Goal: Find specific page/section: Find specific page/section

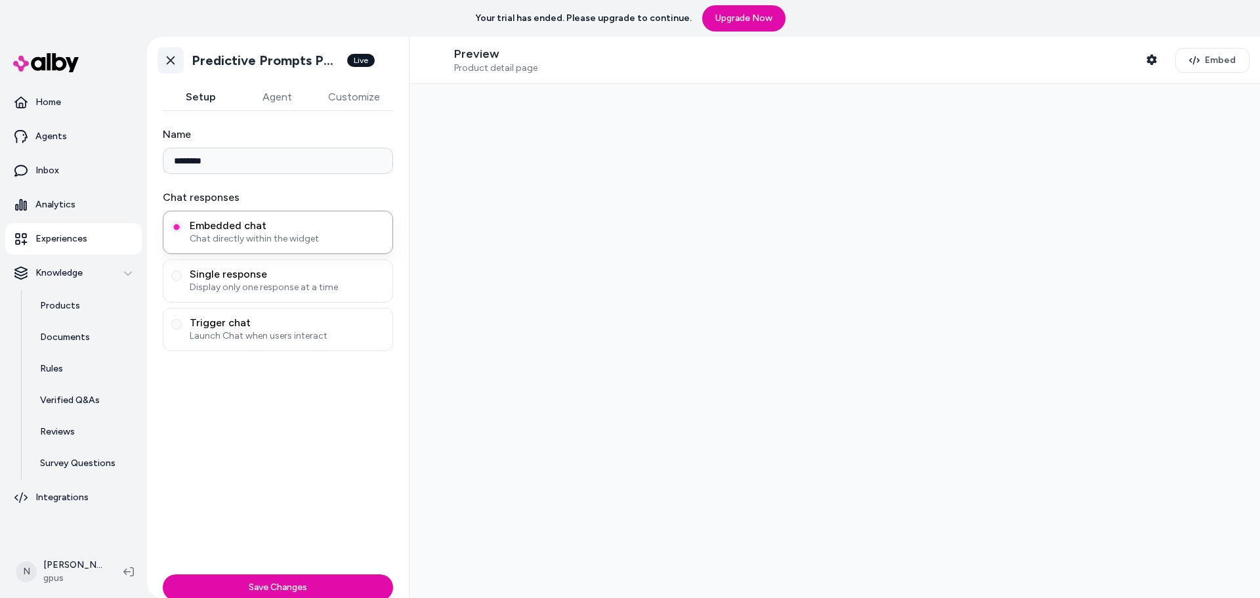
type input "********"
click at [178, 60] on link "Go back" at bounding box center [170, 60] width 26 height 26
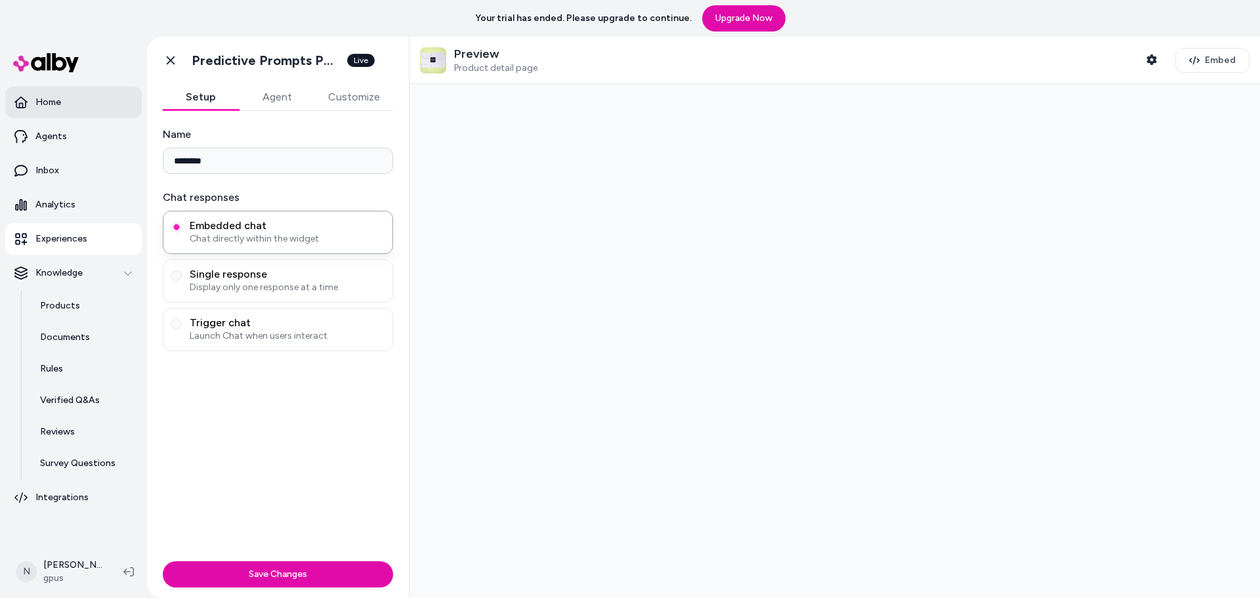
click at [63, 104] on link "Home" at bounding box center [73, 102] width 136 height 31
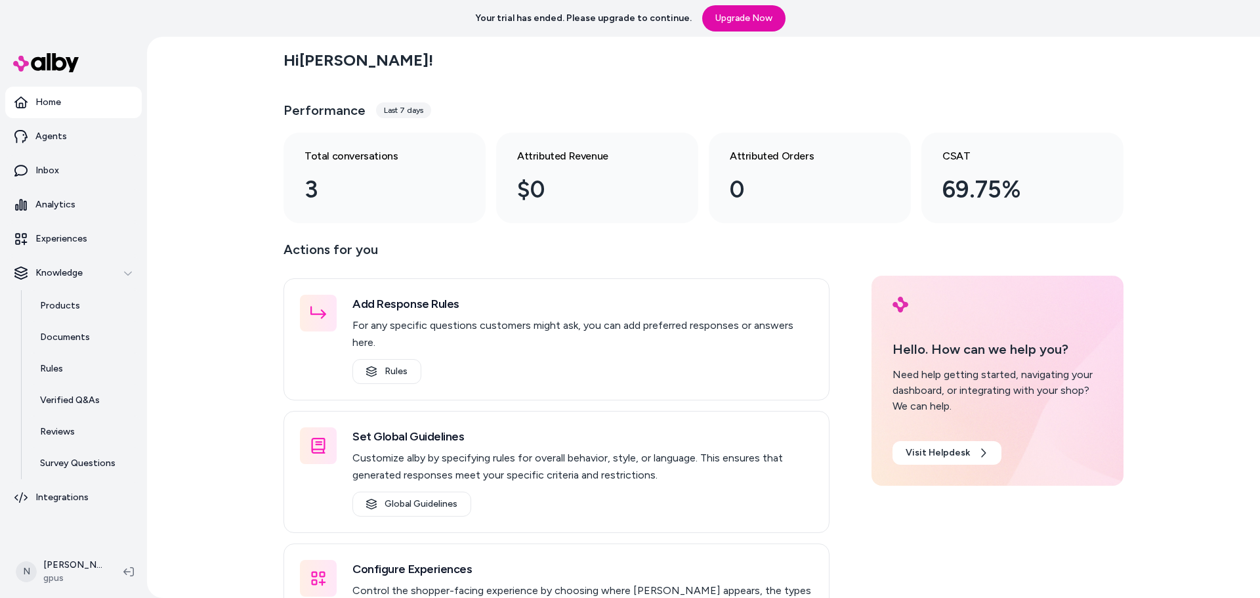
drag, startPoint x: 401, startPoint y: 108, endPoint x: 394, endPoint y: 109, distance: 7.2
click at [401, 108] on div "Last 7 days" at bounding box center [403, 110] width 55 height 16
click at [392, 108] on div "Last 7 days" at bounding box center [403, 110] width 55 height 16
